Goal: Task Accomplishment & Management: Manage account settings

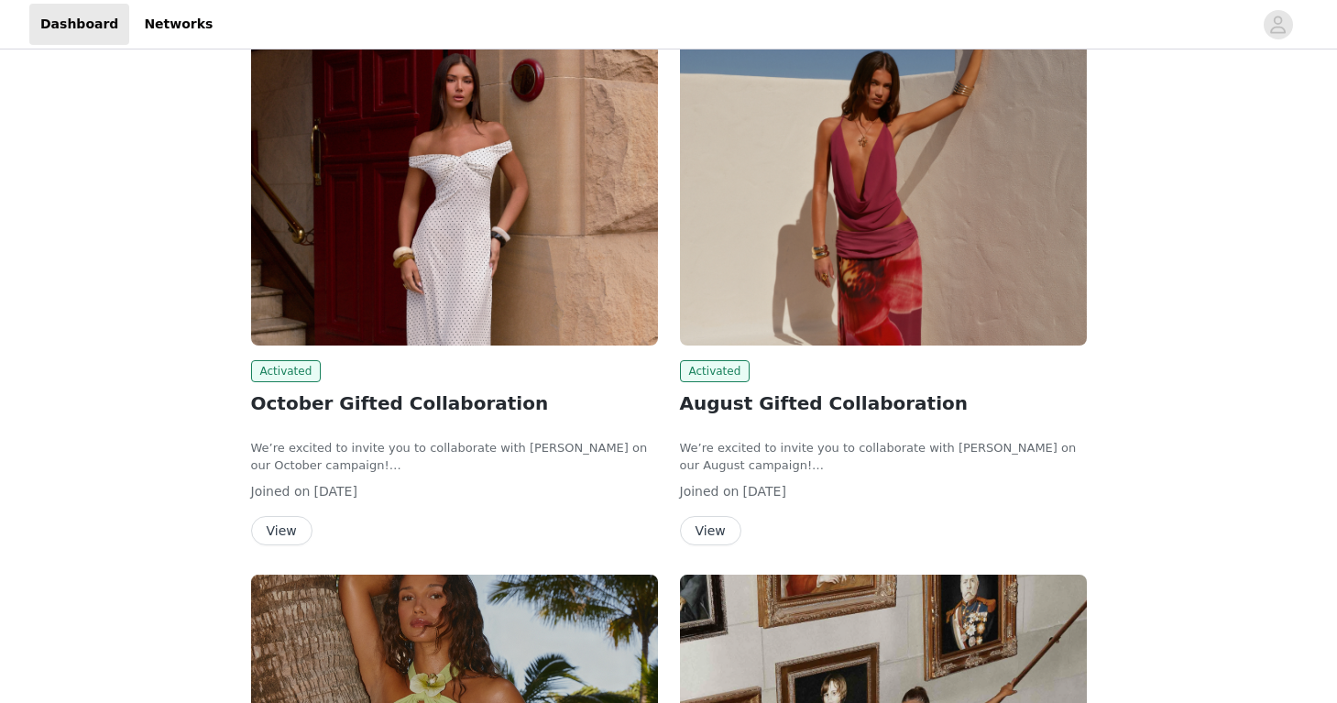
scroll to position [125, 0]
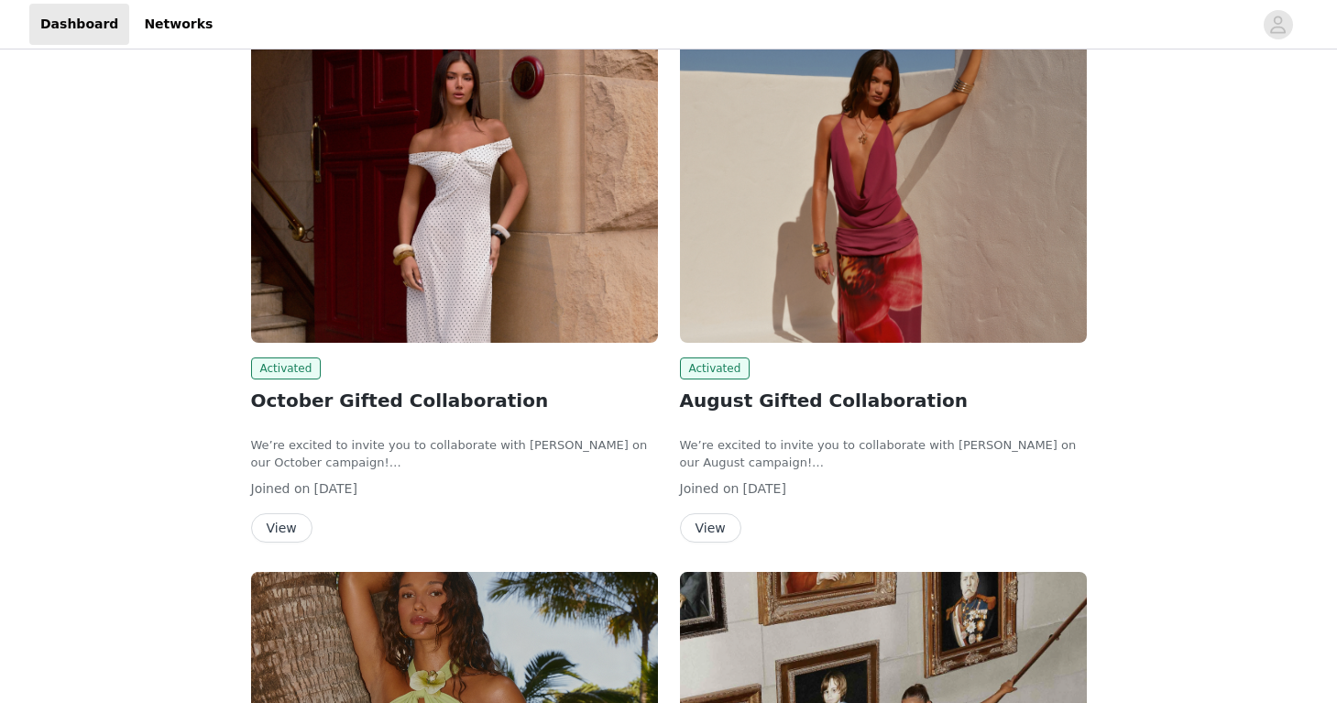
click at [284, 528] on button "View" at bounding box center [281, 527] width 61 height 29
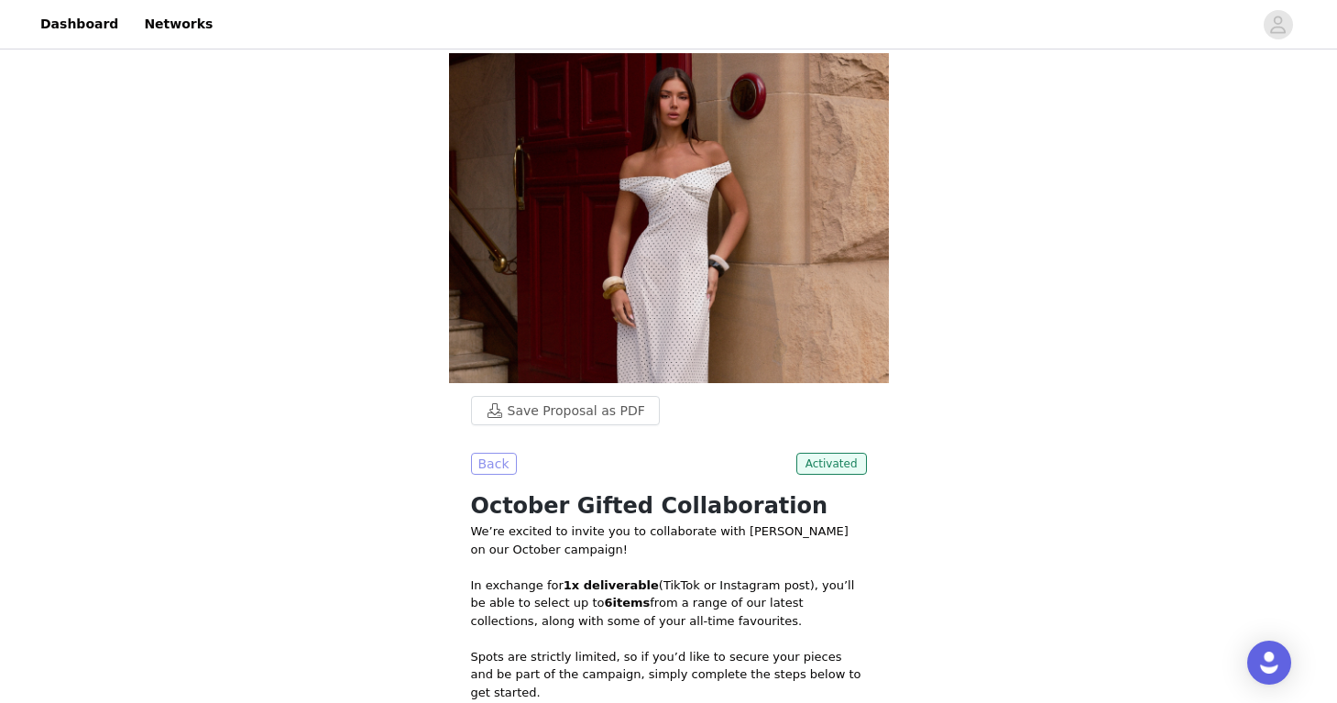
click at [490, 468] on button "Back" at bounding box center [494, 464] width 46 height 22
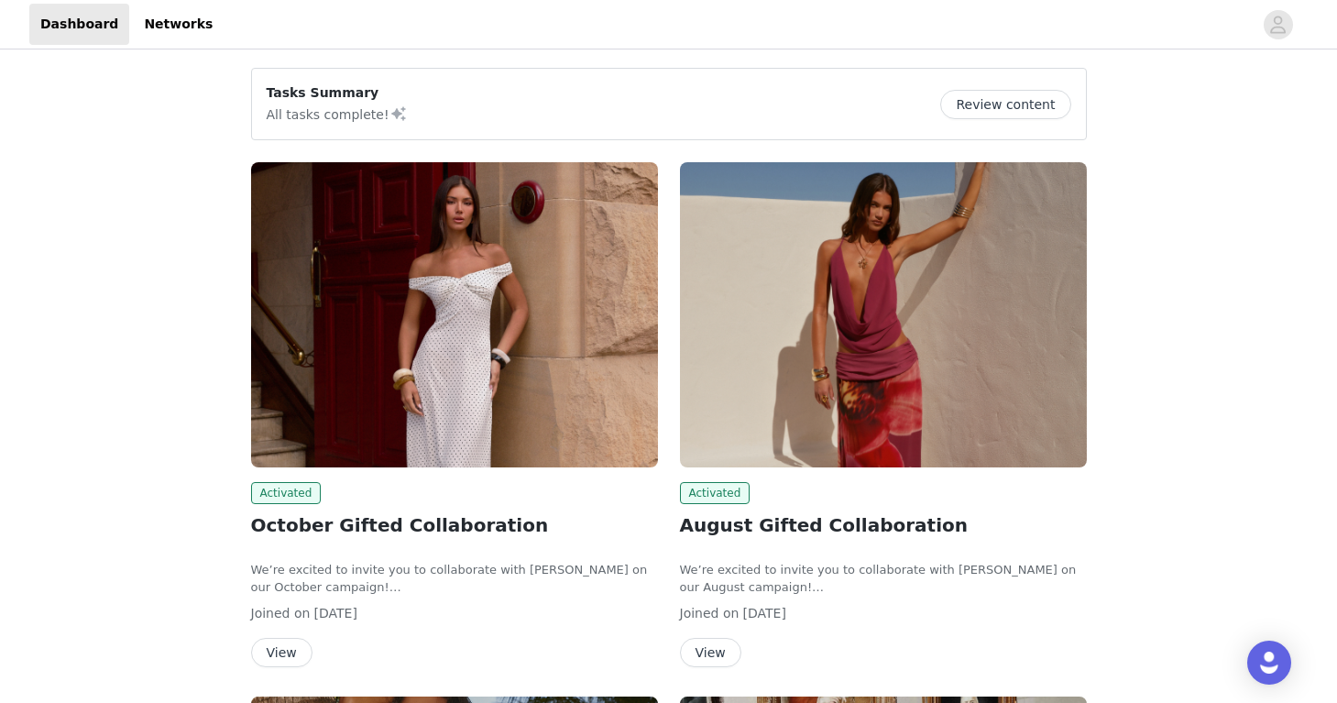
click at [998, 105] on button "Review content" at bounding box center [1006, 104] width 130 height 29
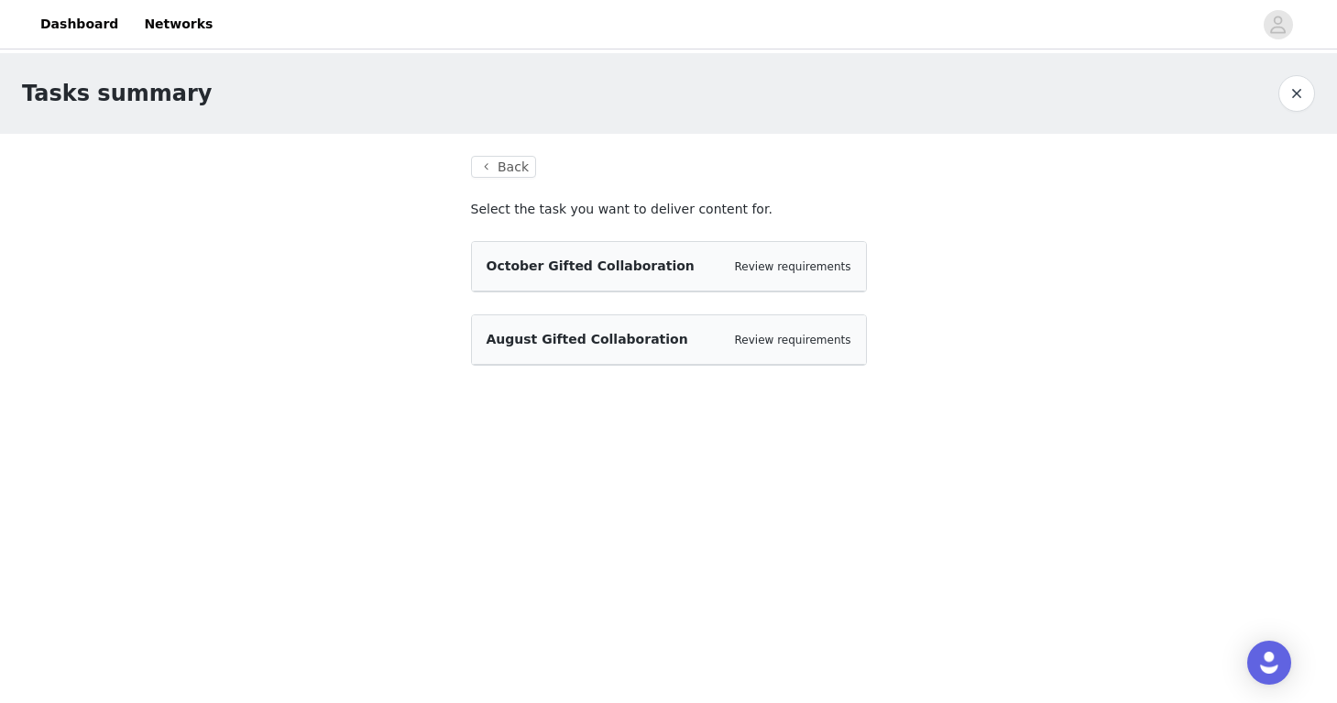
click at [666, 342] on div "August Gifted Collaboration Review requirements" at bounding box center [669, 339] width 365 height 19
click at [807, 340] on link "Review requirements" at bounding box center [793, 340] width 116 height 13
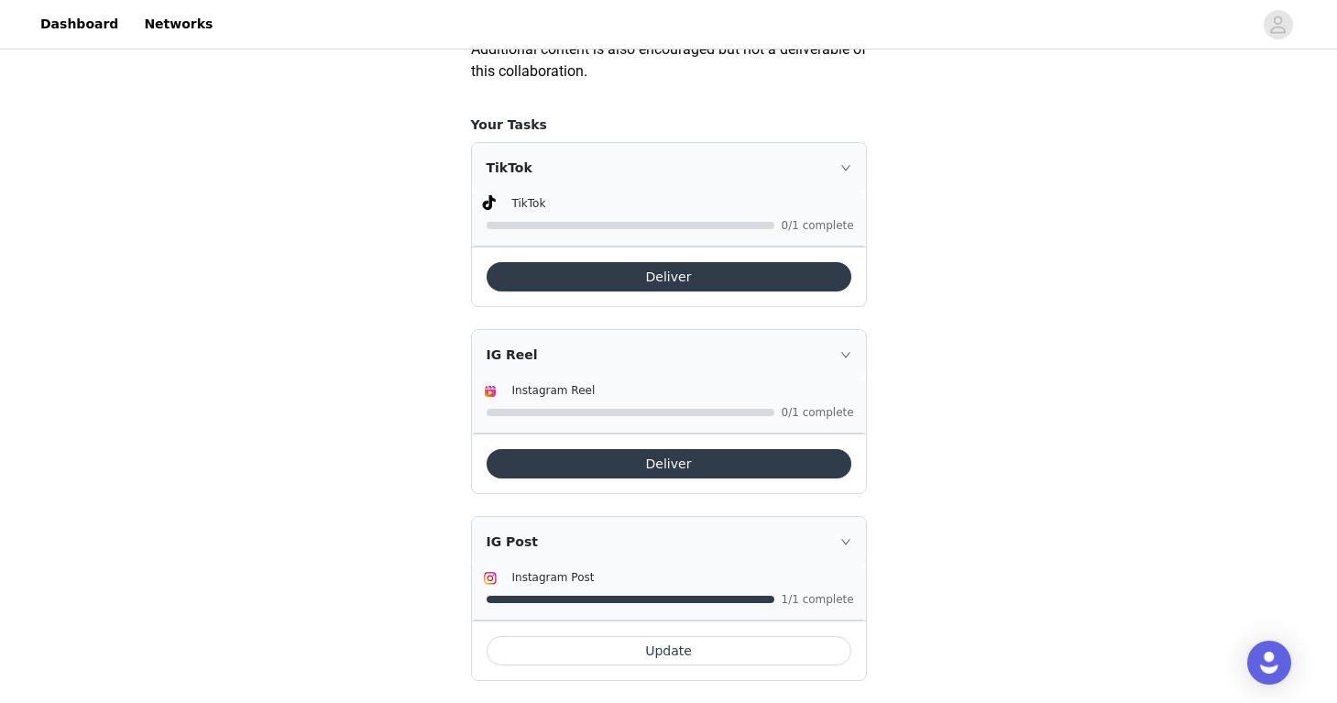
scroll to position [1208, 0]
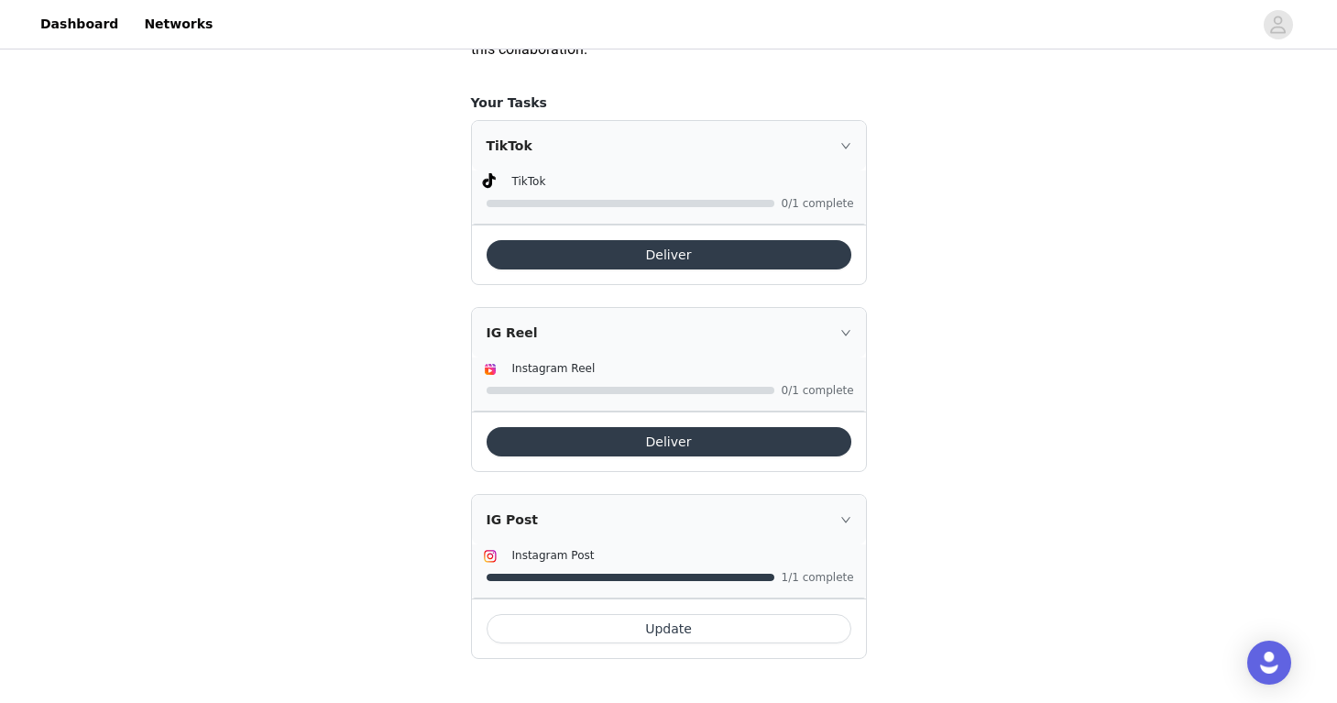
click at [846, 518] on icon "icon: right" at bounding box center [846, 519] width 11 height 11
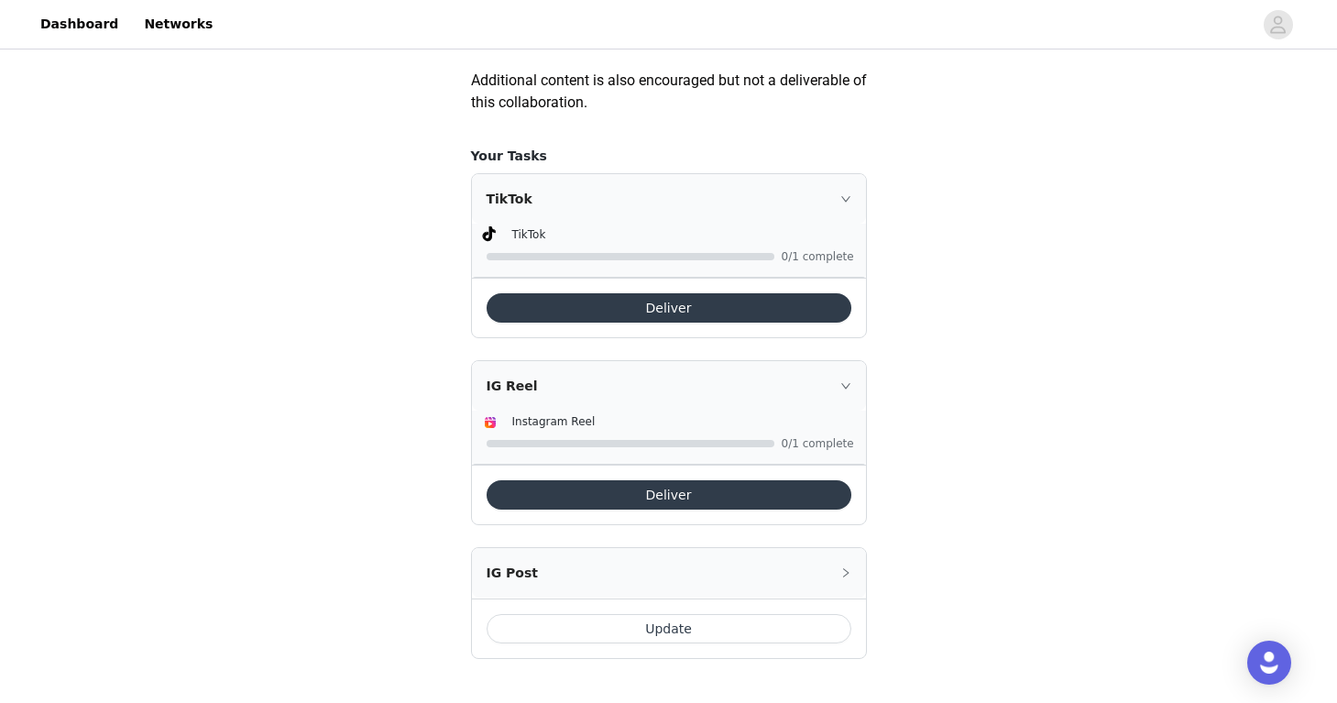
scroll to position [1154, 0]
click at [847, 574] on icon "icon: right" at bounding box center [846, 573] width 6 height 9
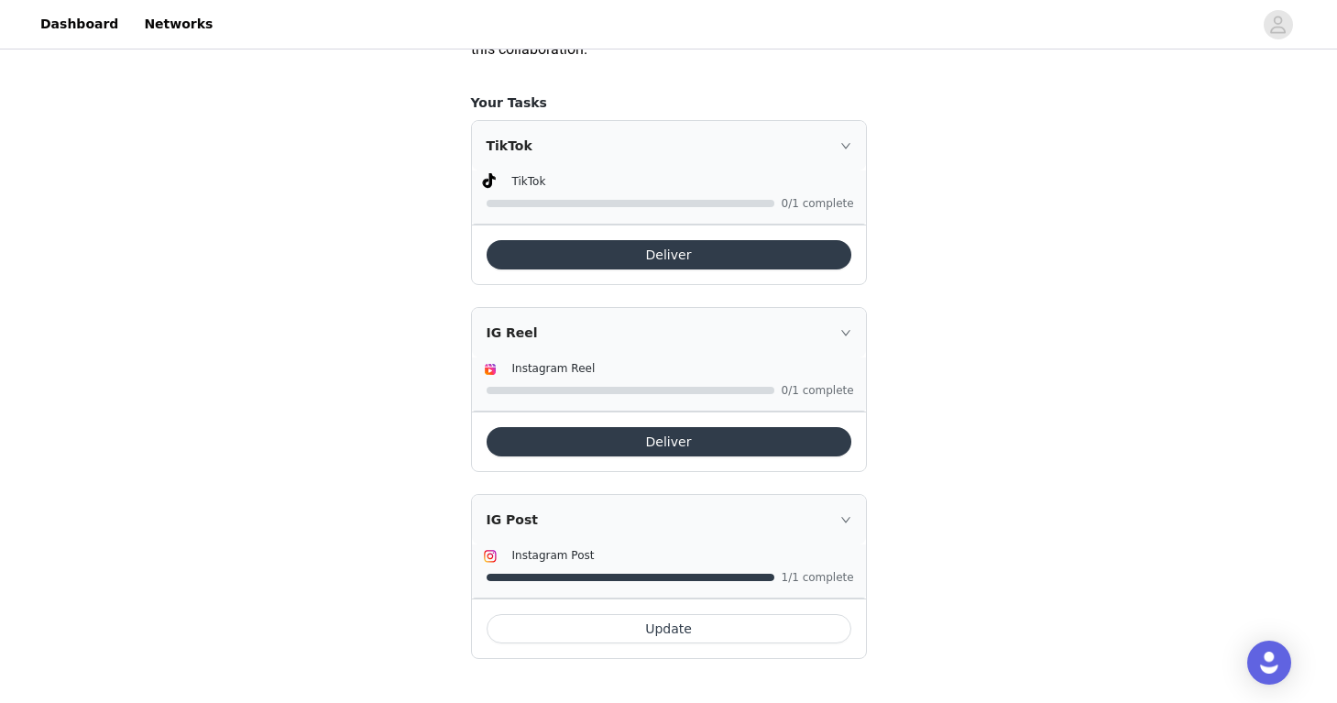
scroll to position [1208, 0]
